Goal: Task Accomplishment & Management: Manage account settings

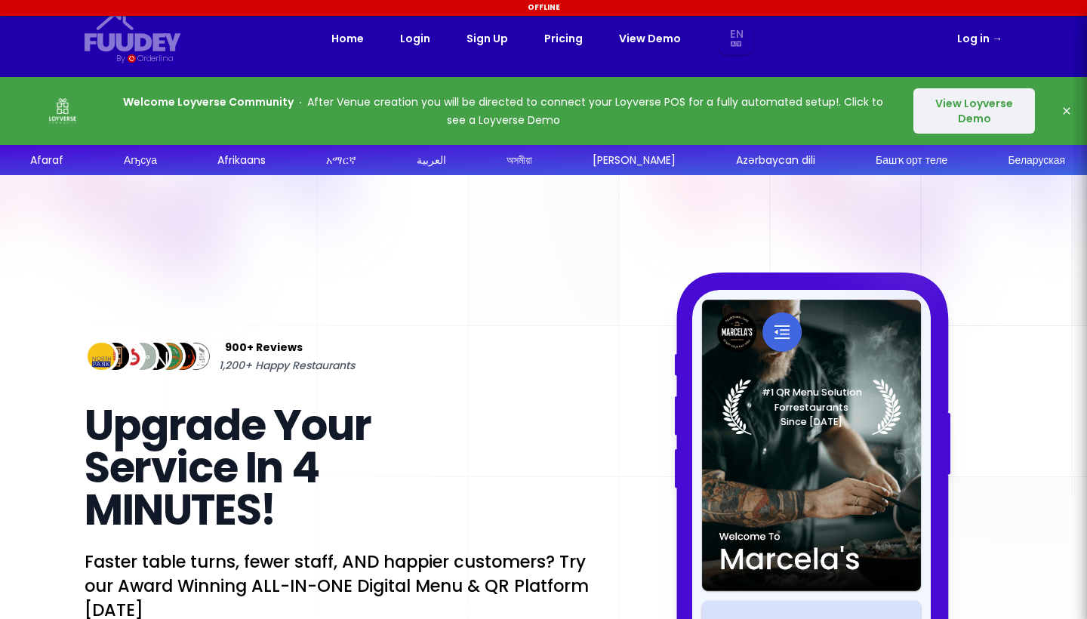
select select "en"
click at [646, 38] on link "View Demo" at bounding box center [650, 38] width 62 height 18
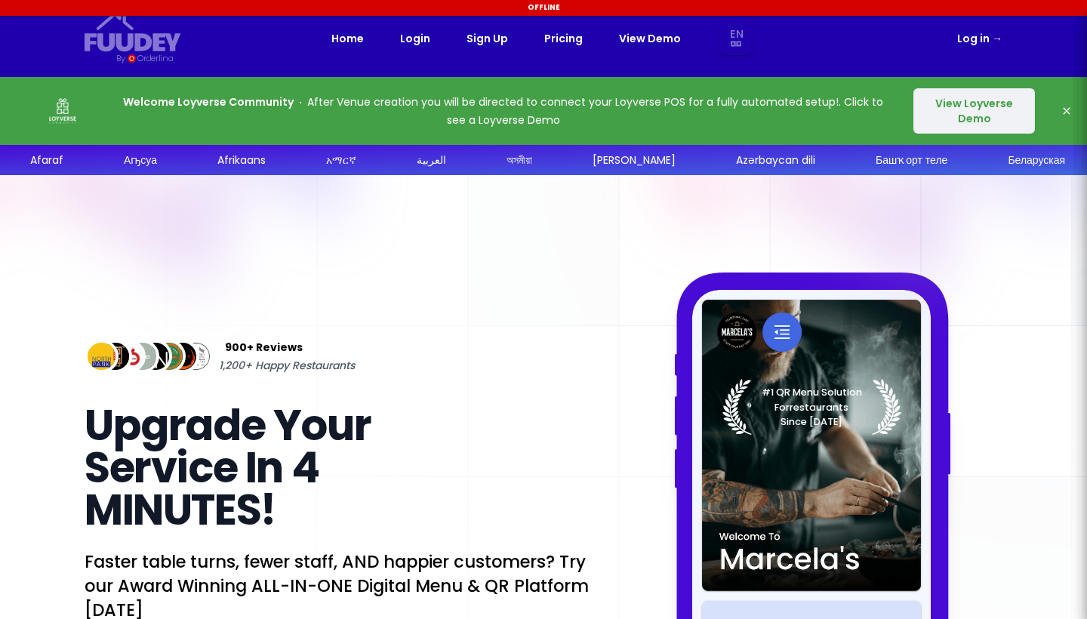
select select "en"
click at [959, 107] on button "View Loyverse Demo" at bounding box center [975, 110] width 122 height 45
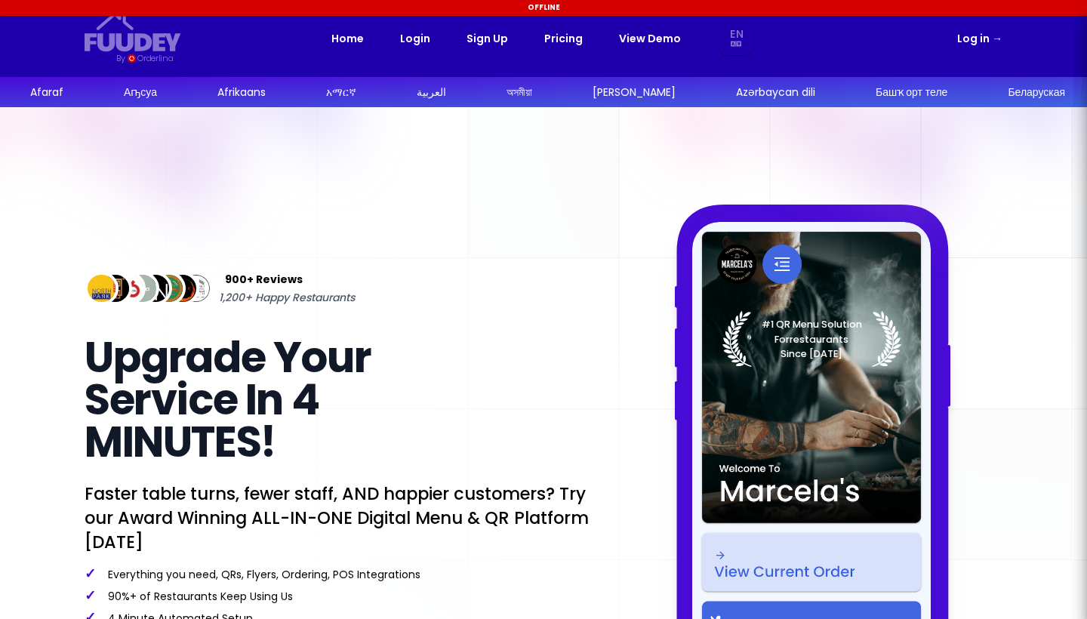
select select "en"
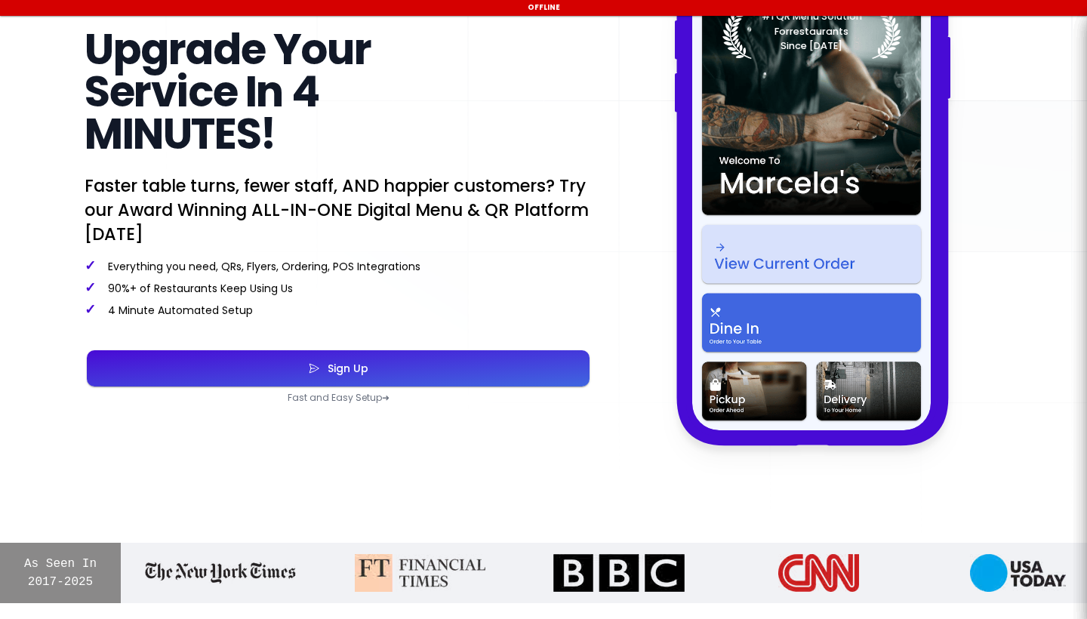
scroll to position [384, 0]
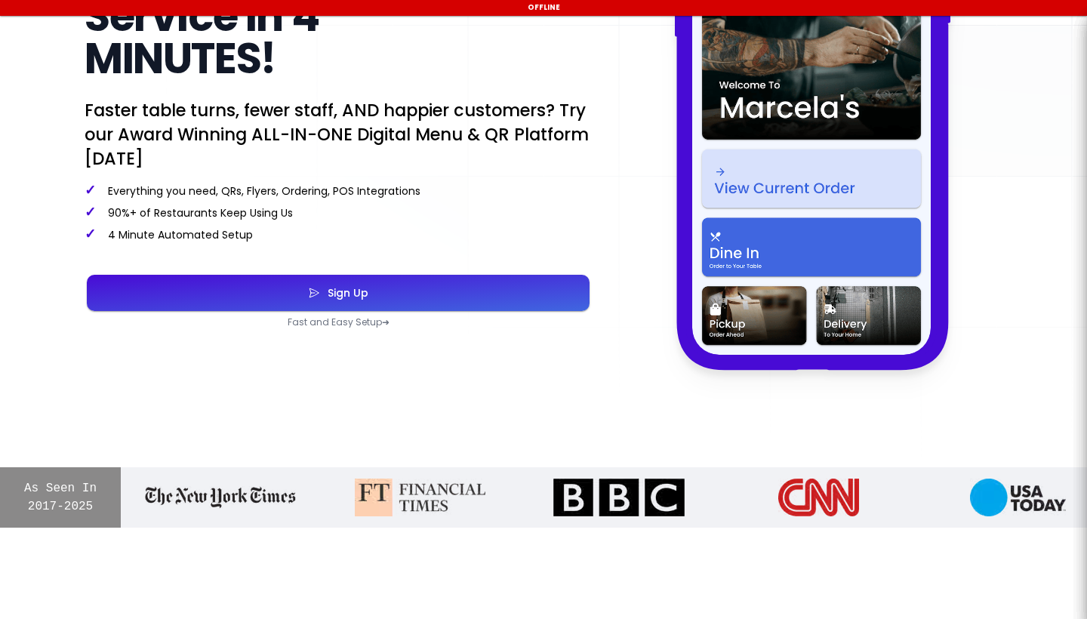
select select "en"
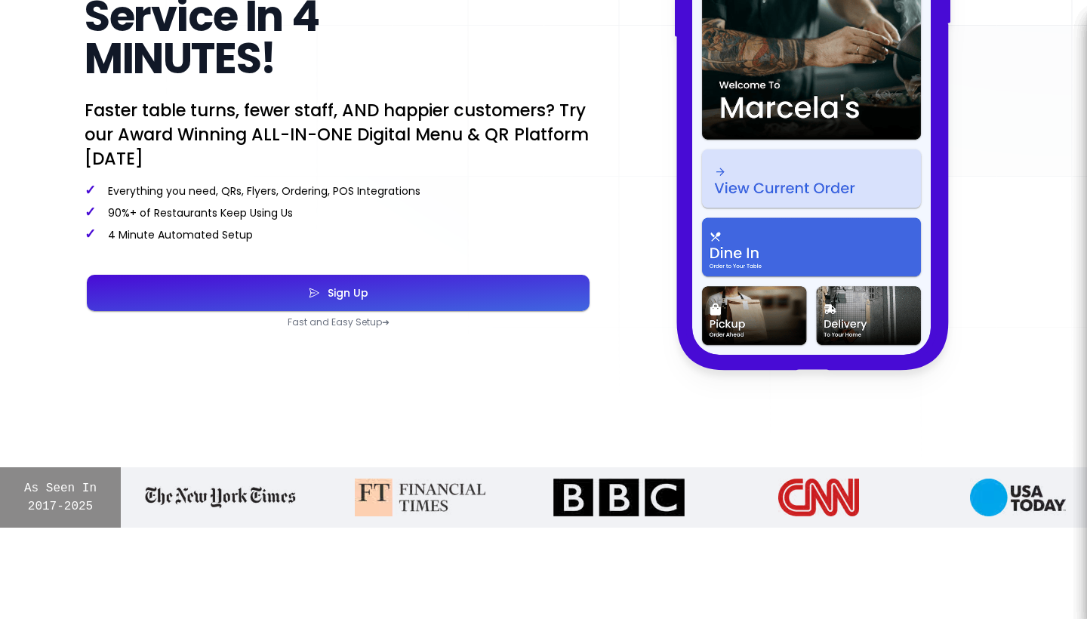
click at [353, 292] on div "Sign Up" at bounding box center [344, 293] width 48 height 11
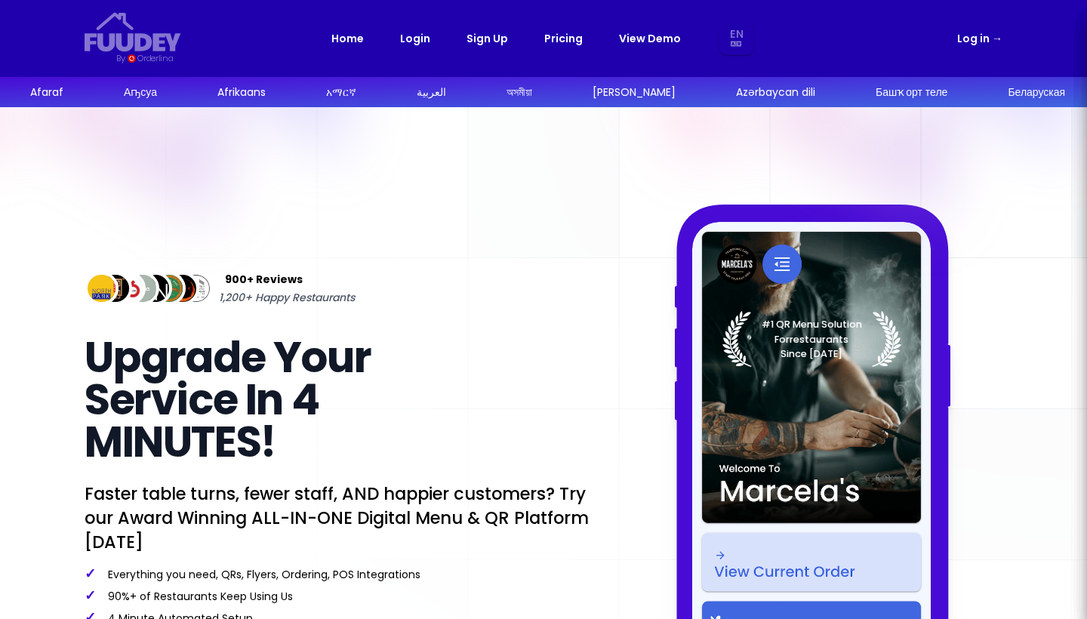
select select "en"
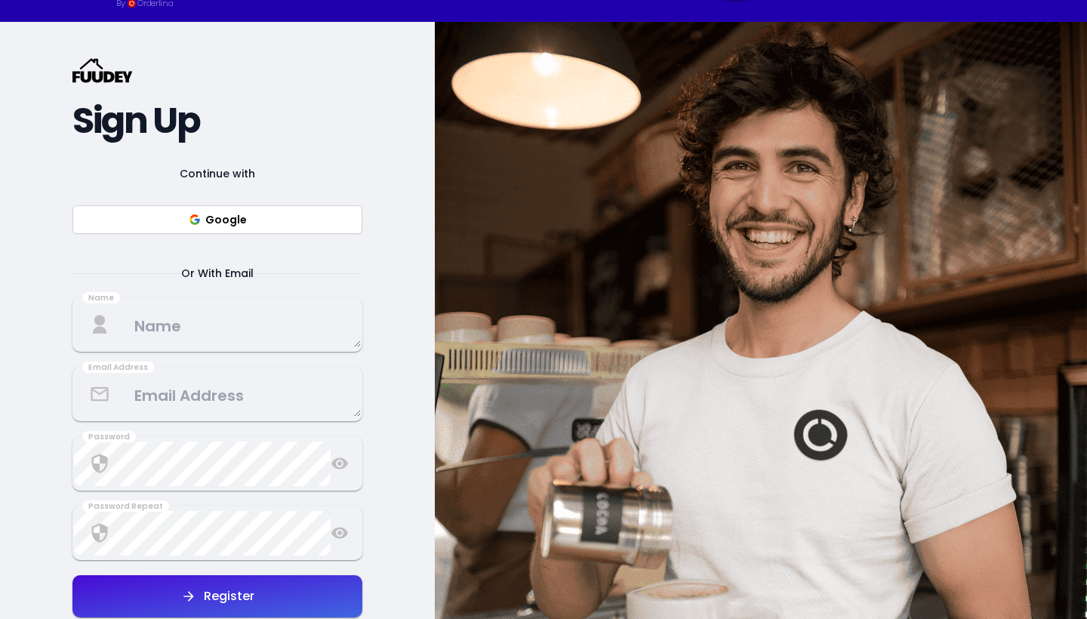
scroll to position [76, 0]
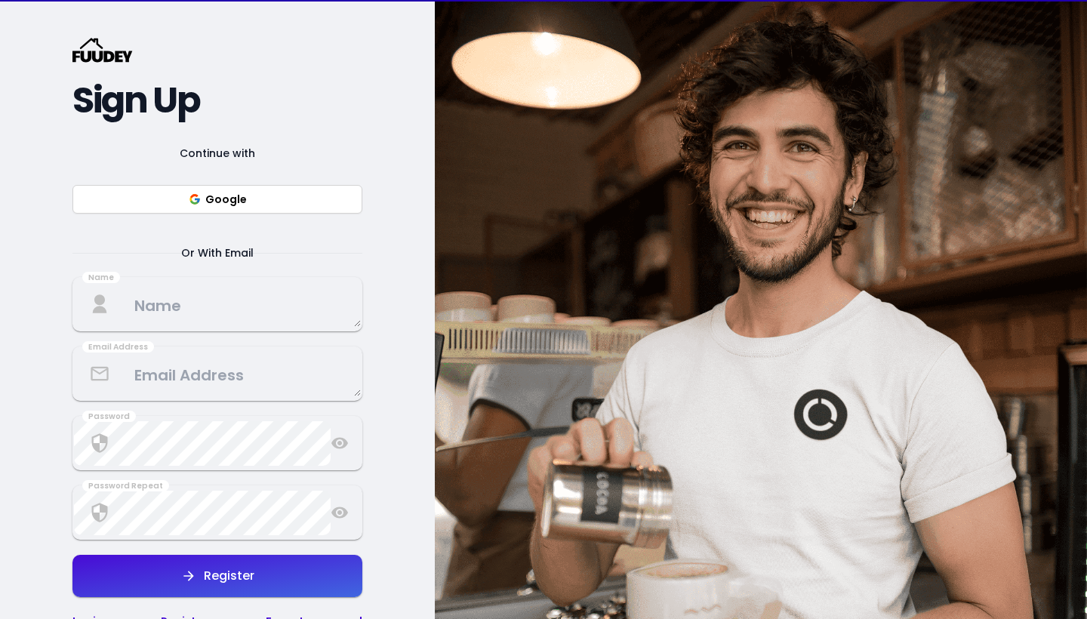
click at [296, 194] on button "Google" at bounding box center [217, 199] width 290 height 29
select select "en"
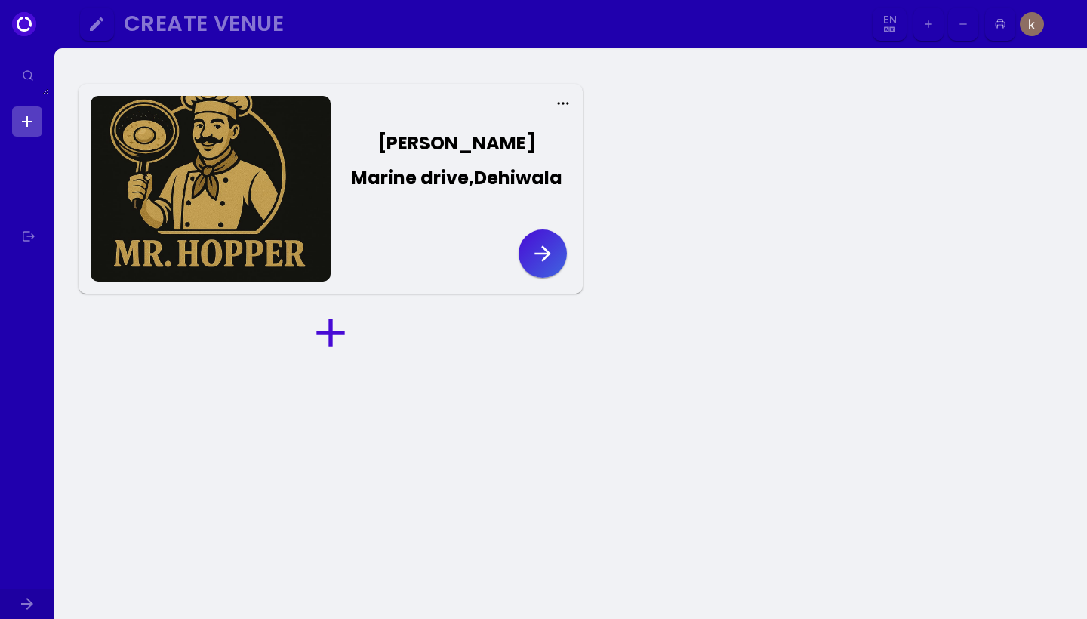
click at [547, 256] on icon "button" at bounding box center [543, 253] width 16 height 16
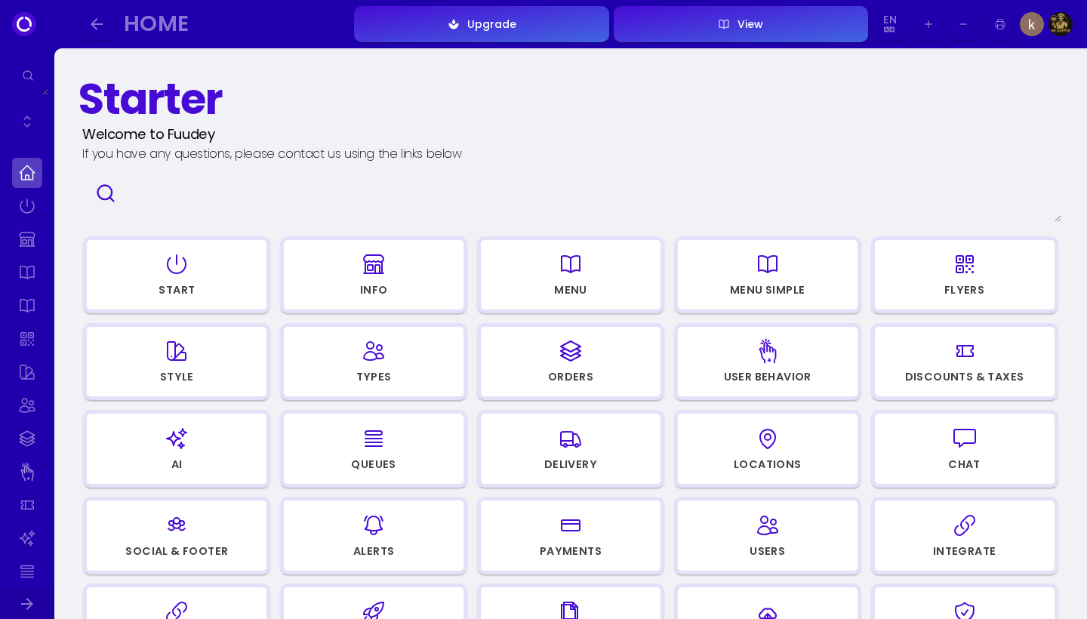
click at [167, 288] on div "Start" at bounding box center [177, 290] width 36 height 11
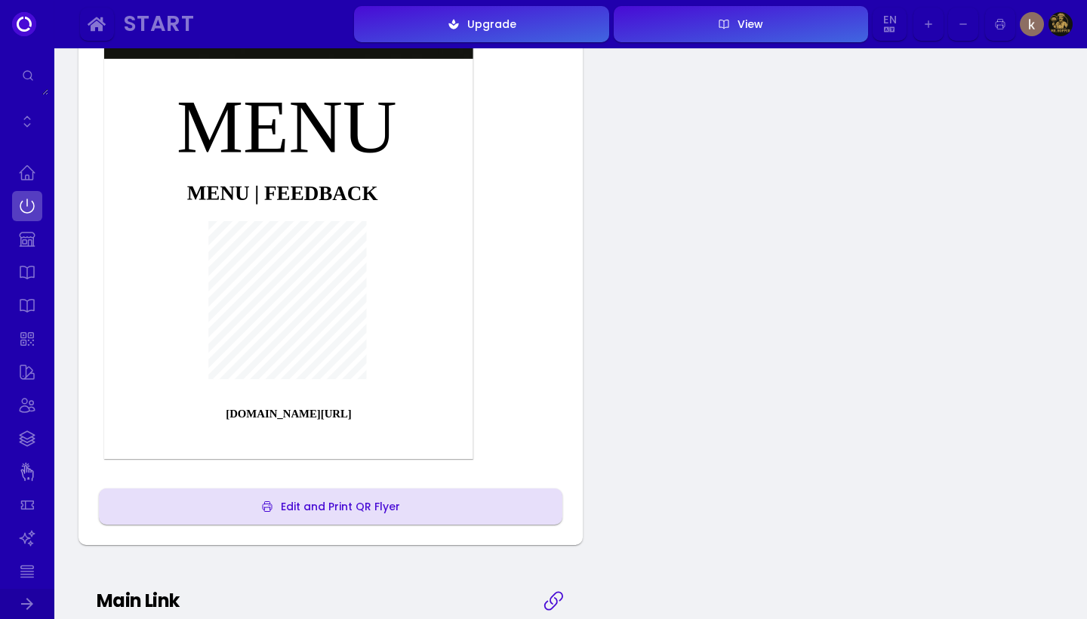
scroll to position [273, 0]
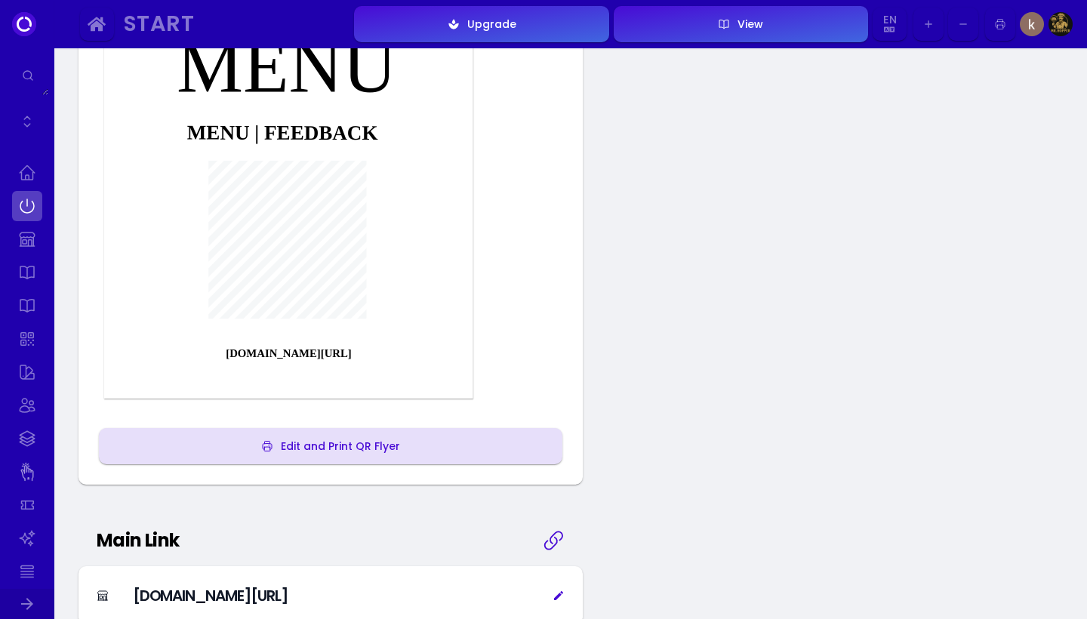
drag, startPoint x: 349, startPoint y: 353, endPoint x: 233, endPoint y: 356, distance: 116.3
click at [233, 356] on div "[DOMAIN_NAME][URL]" at bounding box center [289, 355] width 236 height 15
copy div "[DOMAIN_NAME][URL]"
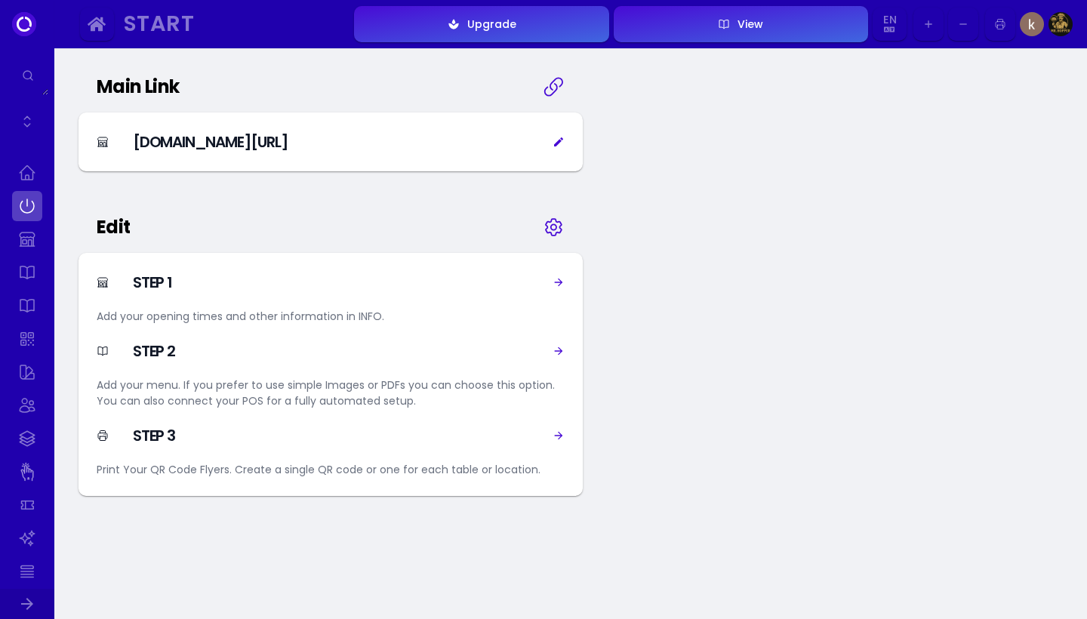
scroll to position [732, 0]
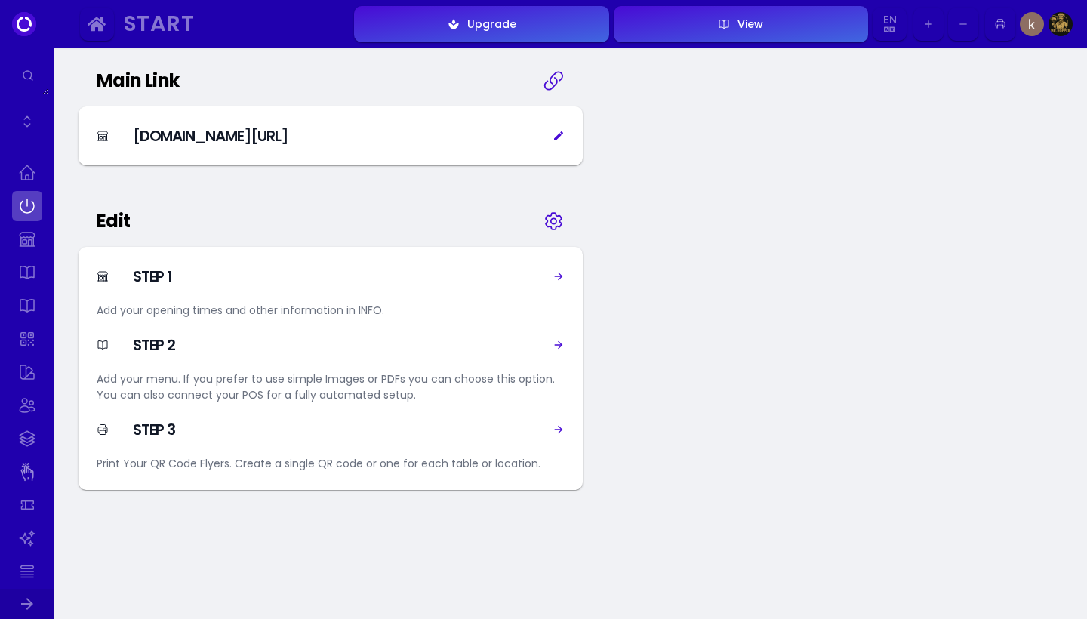
click at [560, 275] on icon at bounding box center [559, 276] width 8 height 8
select select "[GEOGRAPHIC_DATA]"
select select "LKR"
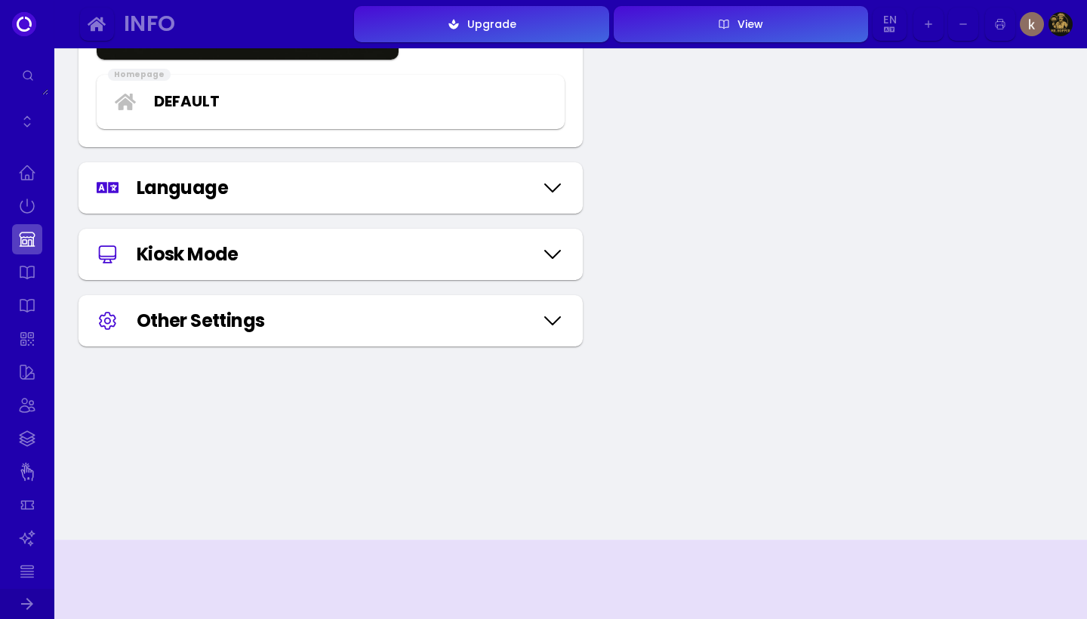
scroll to position [1770, 0]
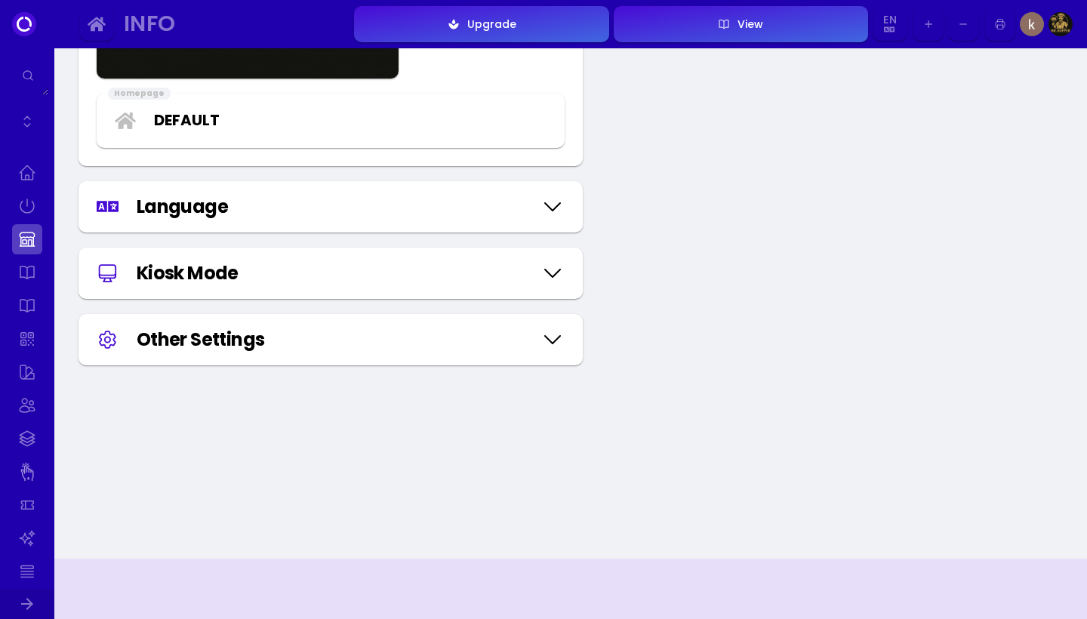
click at [467, 196] on div "Language" at bounding box center [335, 206] width 396 height 27
select select "english"
select select "thai"
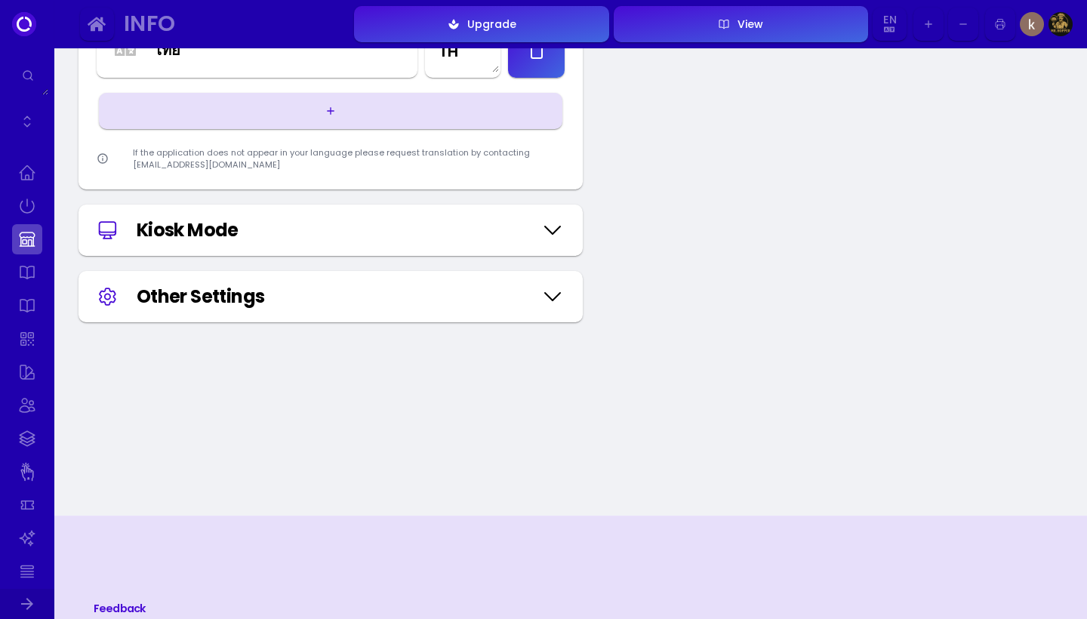
scroll to position [2144, 0]
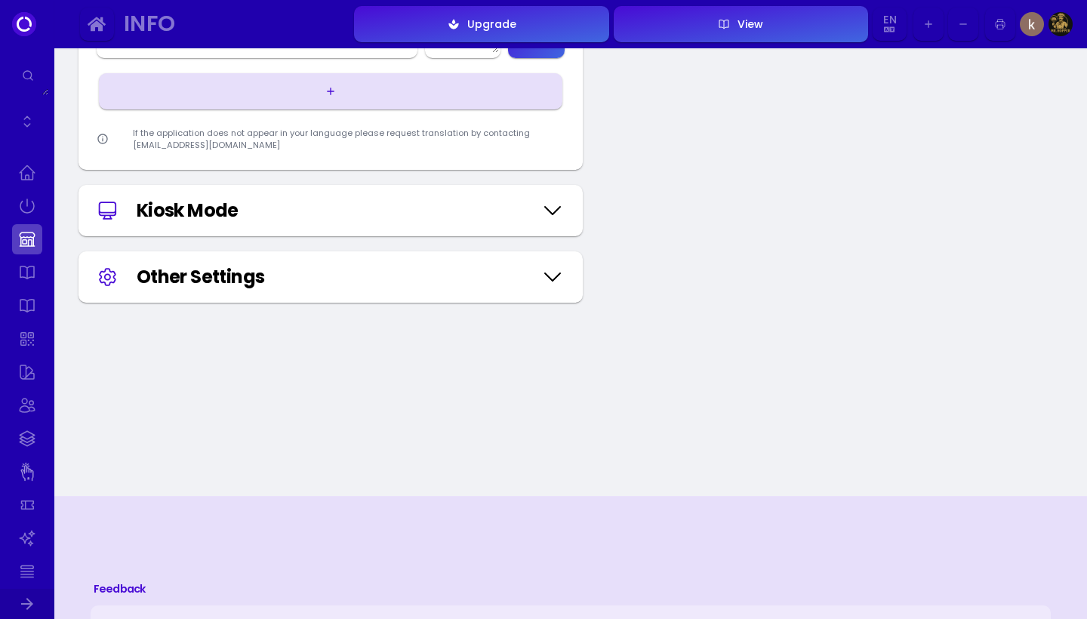
click at [492, 220] on div "Kiosk Mode" at bounding box center [335, 210] width 396 height 27
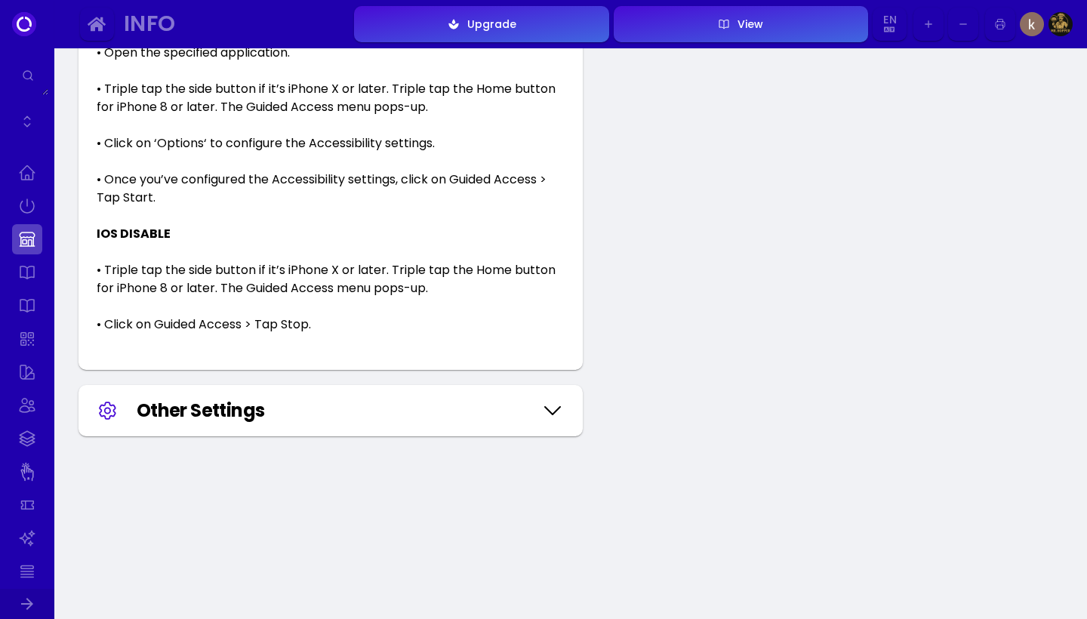
scroll to position [3548, 0]
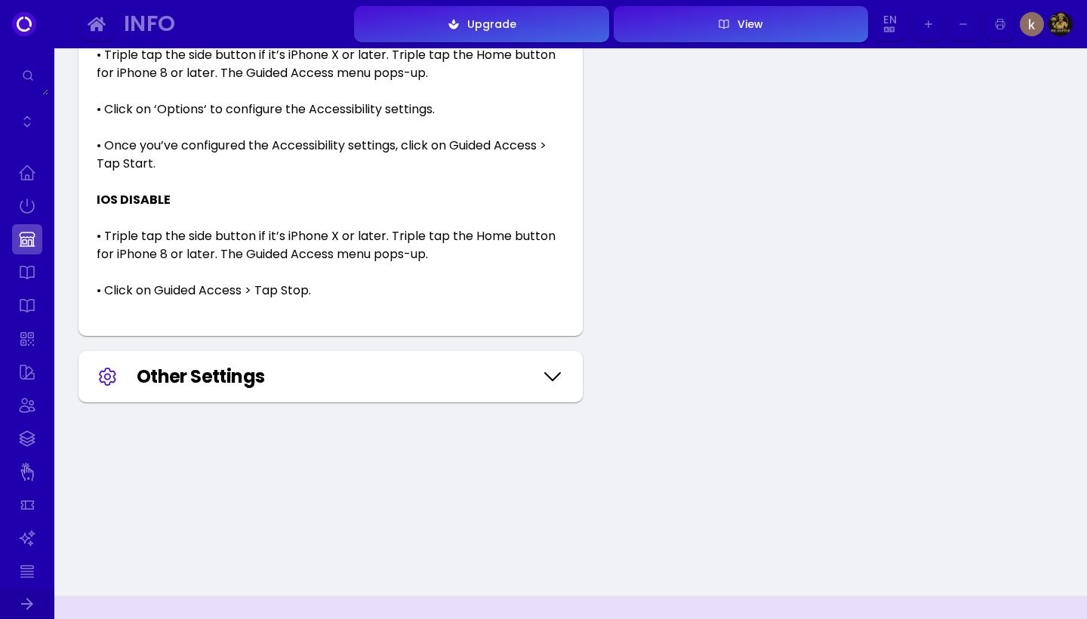
click at [483, 380] on div "Other Settings" at bounding box center [335, 376] width 396 height 27
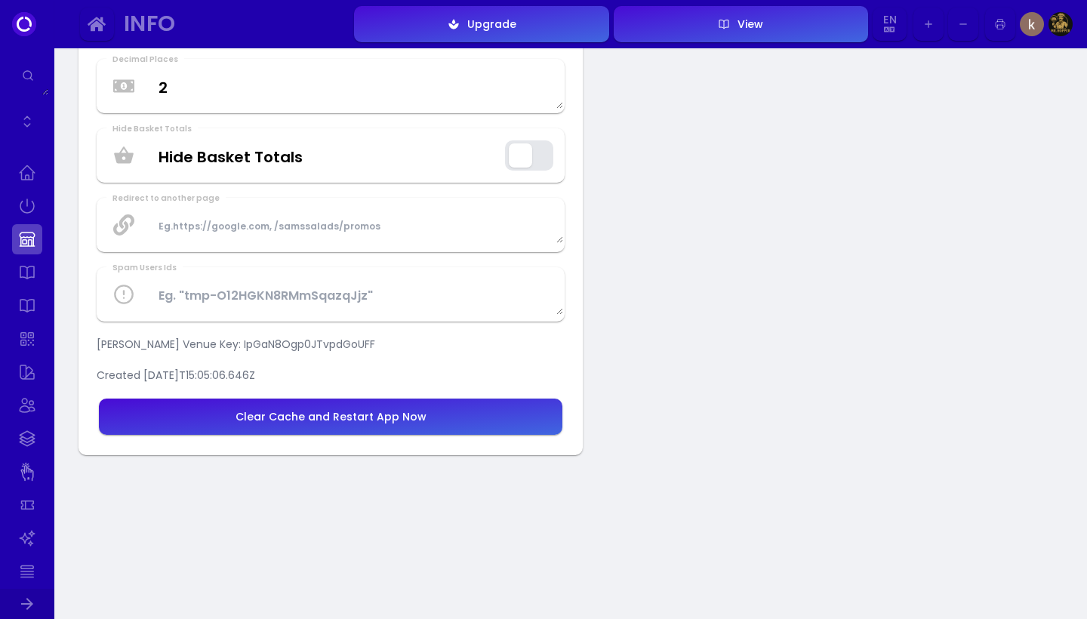
scroll to position [3931, 0]
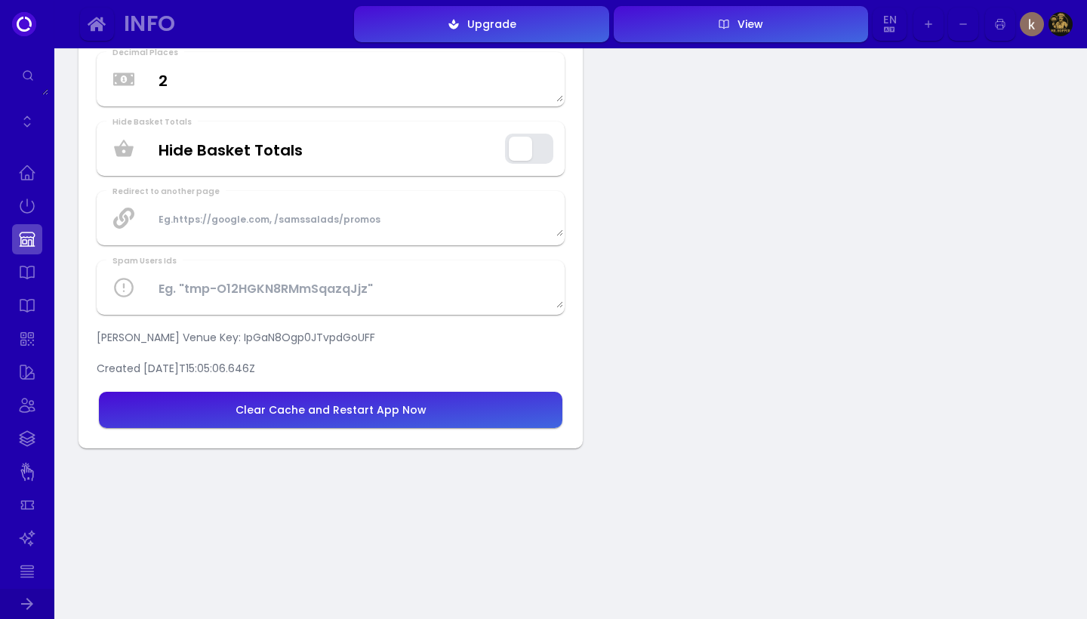
click at [485, 413] on button "Clear Cache and Restart App Now" at bounding box center [331, 410] width 464 height 36
